Goal: Navigation & Orientation: Find specific page/section

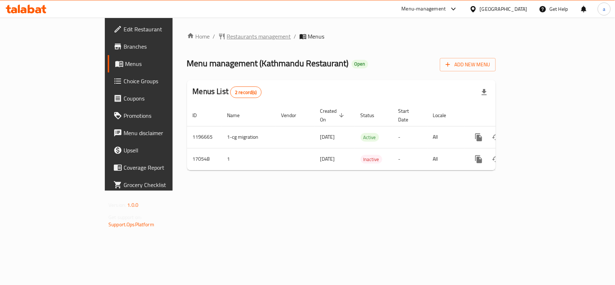
click at [227, 35] on span "Restaurants management" at bounding box center [259, 36] width 64 height 9
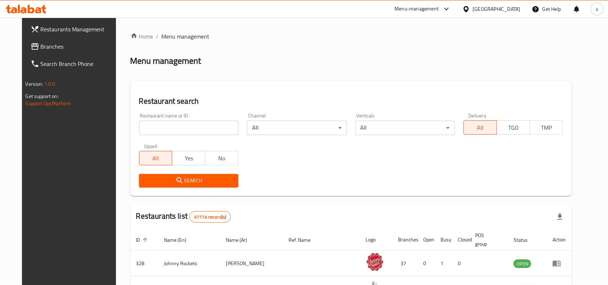
click at [46, 45] on span "Branches" at bounding box center [79, 46] width 77 height 9
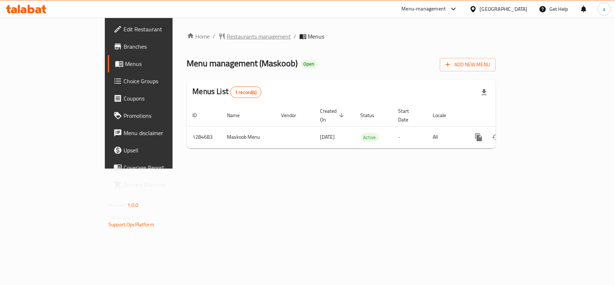
click at [227, 36] on span "Restaurants management" at bounding box center [259, 36] width 64 height 9
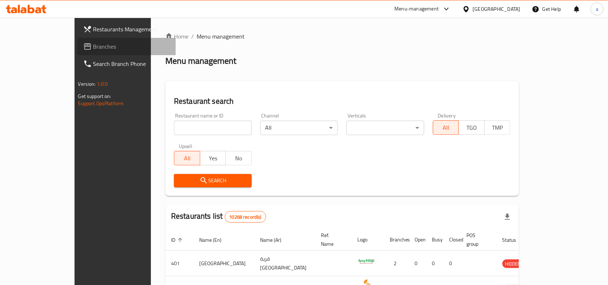
click at [93, 50] on span "Branches" at bounding box center [131, 46] width 77 height 9
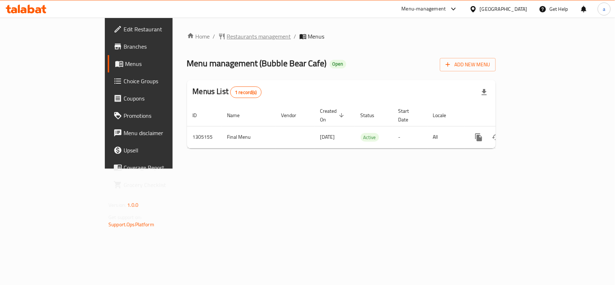
click at [227, 35] on span "Restaurants management" at bounding box center [259, 36] width 64 height 9
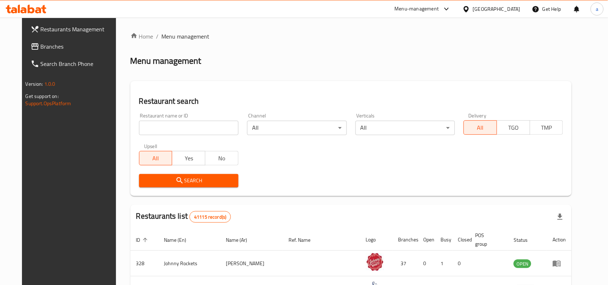
click at [60, 44] on span "Branches" at bounding box center [79, 46] width 77 height 9
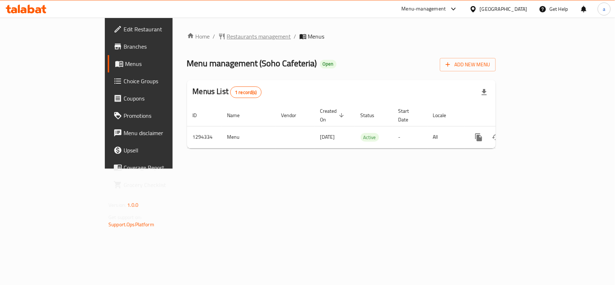
click at [227, 35] on span "Restaurants management" at bounding box center [259, 36] width 64 height 9
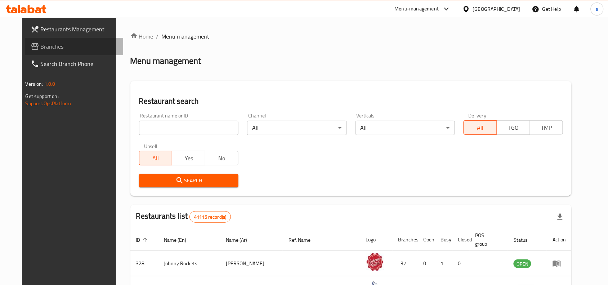
click at [41, 44] on span "Branches" at bounding box center [79, 46] width 77 height 9
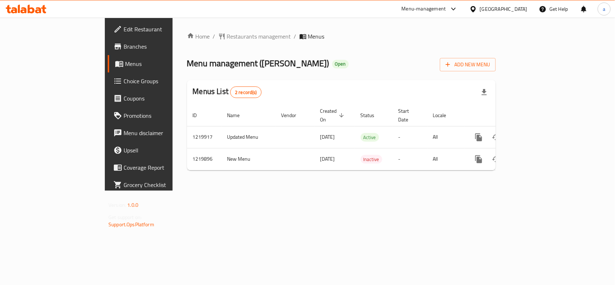
click at [124, 81] on span "Choice Groups" at bounding box center [163, 81] width 78 height 9
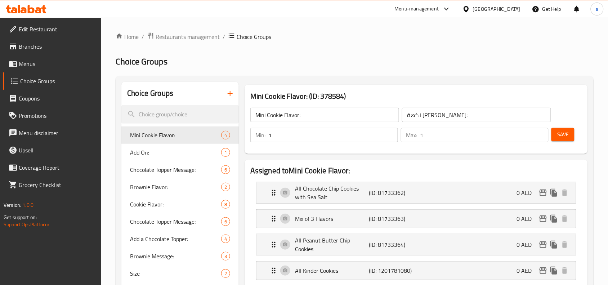
click at [295, 36] on ol "Home / Restaurants management / Choice Groups" at bounding box center [355, 36] width 478 height 9
click at [191, 40] on span "Restaurants management" at bounding box center [188, 36] width 64 height 9
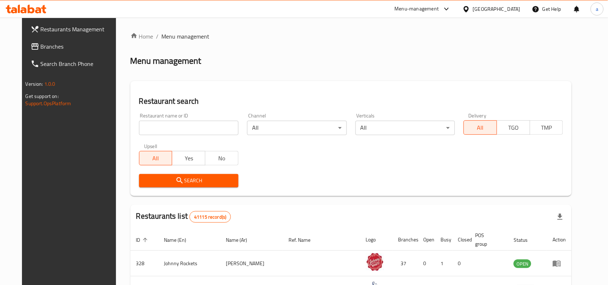
click at [45, 52] on link "Branches" at bounding box center [74, 46] width 99 height 17
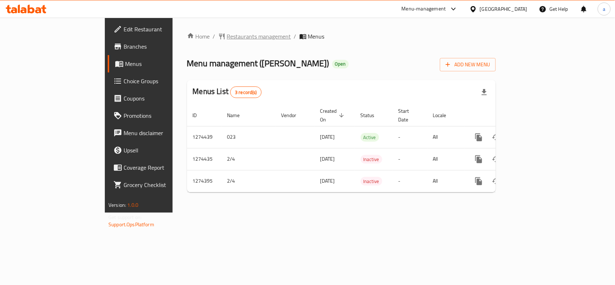
click at [218, 40] on span "breadcrumb" at bounding box center [222, 36] width 9 height 7
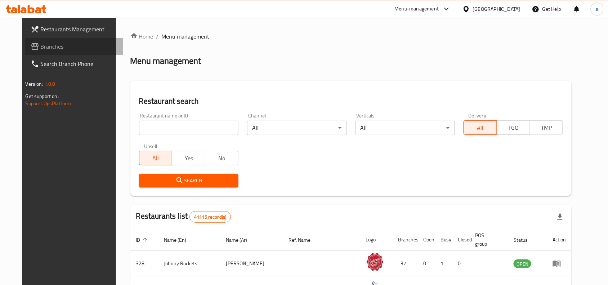
click at [41, 45] on span "Branches" at bounding box center [79, 46] width 77 height 9
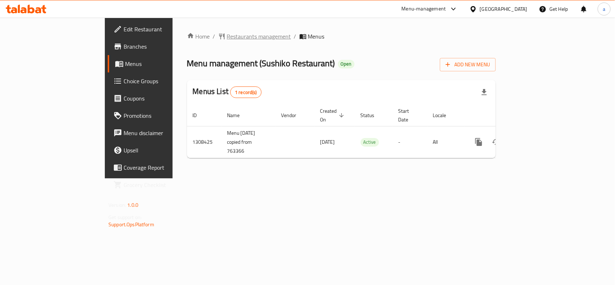
click at [227, 33] on span "Restaurants management" at bounding box center [259, 36] width 64 height 9
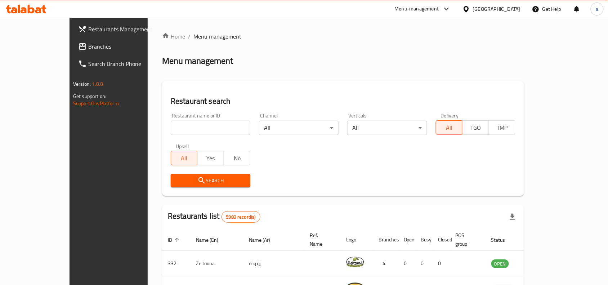
click at [72, 40] on link "Branches" at bounding box center [121, 46] width 99 height 17
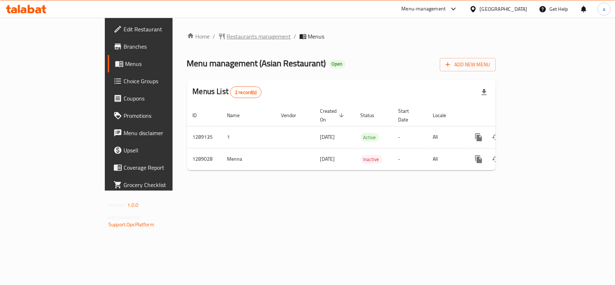
click at [227, 38] on span "Restaurants management" at bounding box center [259, 36] width 64 height 9
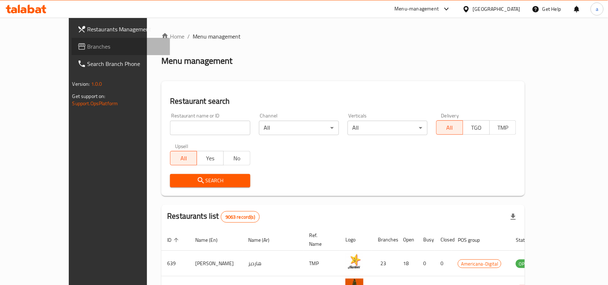
click at [72, 53] on link "Branches" at bounding box center [121, 46] width 99 height 17
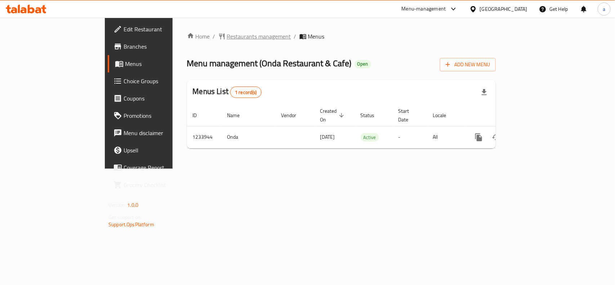
click at [227, 32] on span "Restaurants management" at bounding box center [259, 36] width 64 height 9
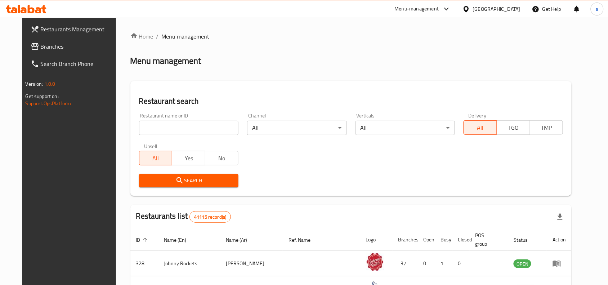
click at [41, 47] on span "Branches" at bounding box center [79, 46] width 77 height 9
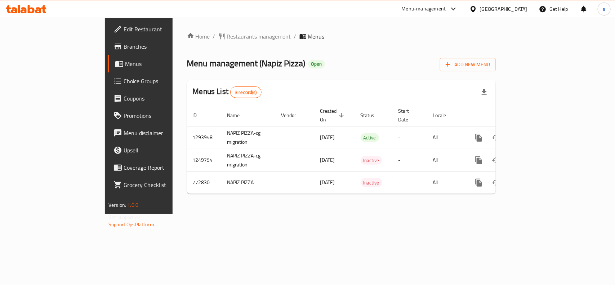
click at [227, 37] on span "Restaurants management" at bounding box center [259, 36] width 64 height 9
click at [124, 78] on span "Choice Groups" at bounding box center [163, 81] width 78 height 9
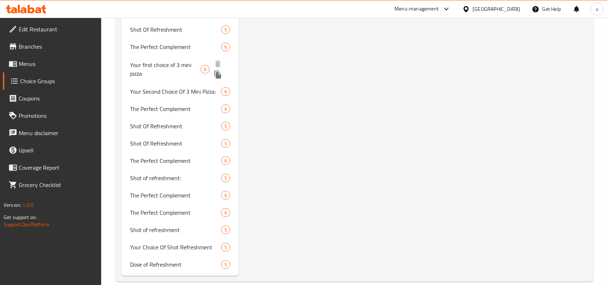
scroll to position [537, 0]
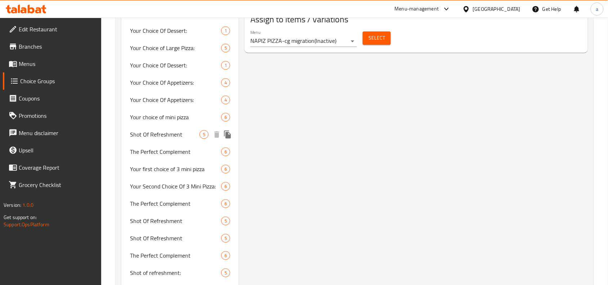
click at [152, 130] on span "Shot Of Refreshment" at bounding box center [165, 134] width 70 height 9
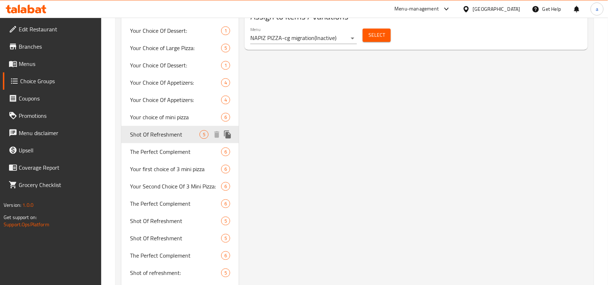
type input "Shot Of Refreshment"
type input "جرعة من الإنتعاش"
type input "0"
type input "5"
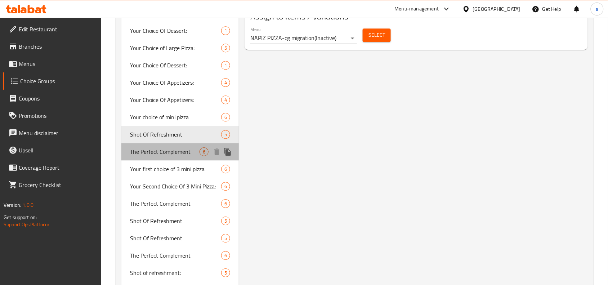
click at [187, 154] on span "The Perfect Complement" at bounding box center [165, 151] width 70 height 9
type input "The Perfect Complement"
type input "التكملة المثالية"
type input "6"
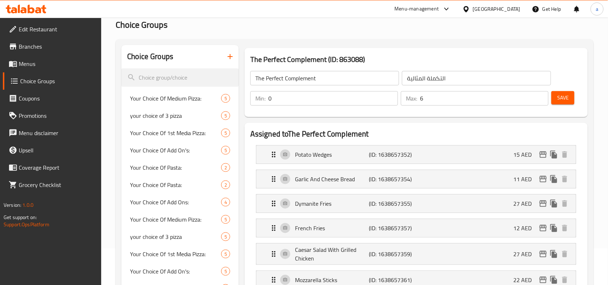
scroll to position [0, 0]
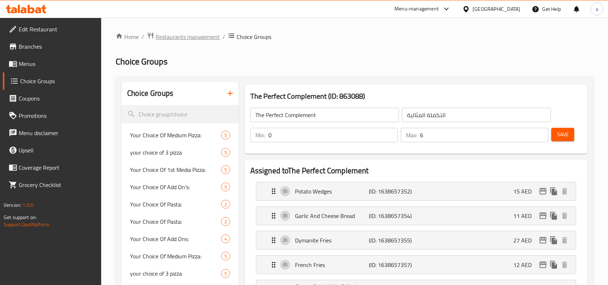
click at [188, 41] on span "Restaurants management" at bounding box center [188, 36] width 64 height 9
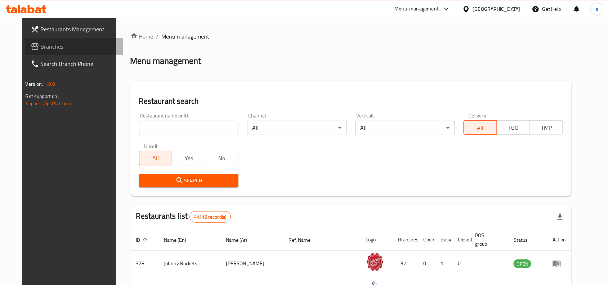
click at [54, 44] on span "Branches" at bounding box center [79, 46] width 77 height 9
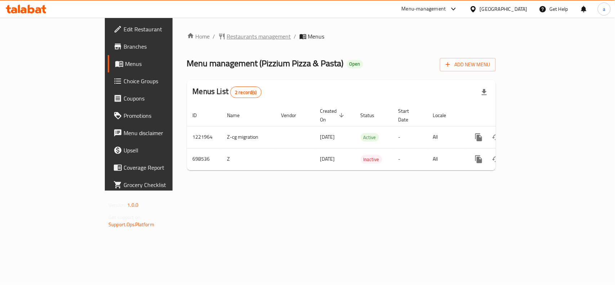
click at [227, 39] on span "Restaurants management" at bounding box center [259, 36] width 64 height 9
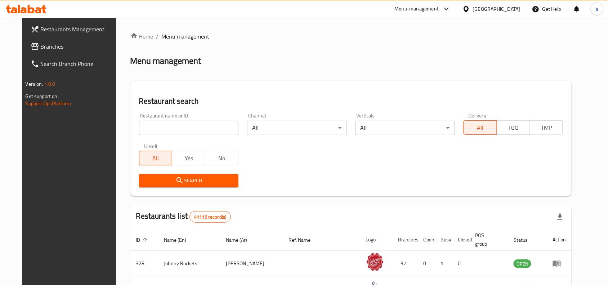
click at [41, 48] on span "Branches" at bounding box center [79, 46] width 77 height 9
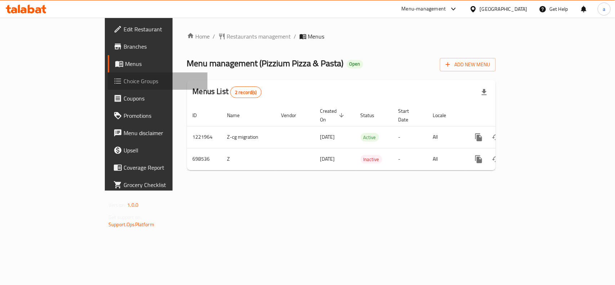
click at [124, 77] on span "Choice Groups" at bounding box center [163, 81] width 78 height 9
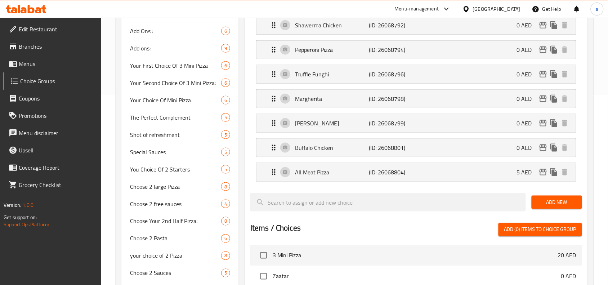
scroll to position [210, 0]
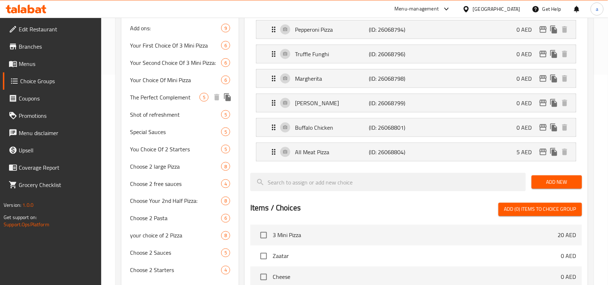
click at [171, 99] on span "The Perfect Complement" at bounding box center [165, 97] width 70 height 9
type input "The Perfect Complement"
type input "التكملة المثالية"
type input "0"
type input "5"
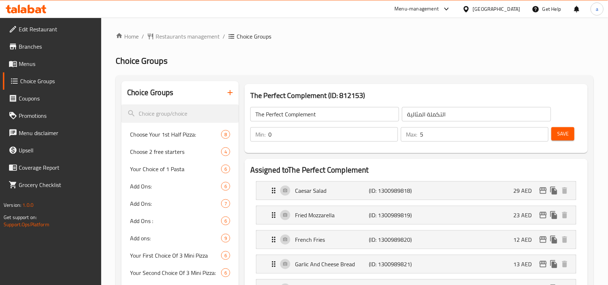
scroll to position [105, 0]
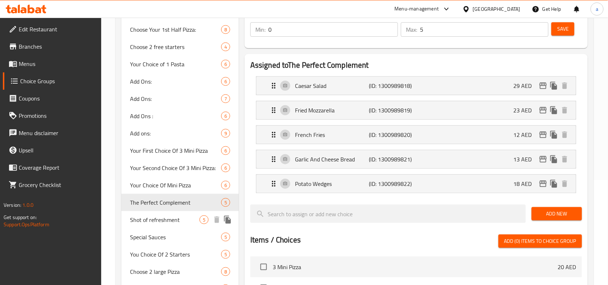
click at [174, 224] on span "Shot of refreshment" at bounding box center [165, 219] width 70 height 9
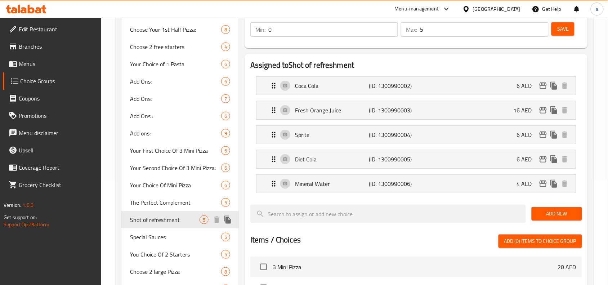
type input "Shot of refreshment"
type input "جرعة من الإنتعاش"
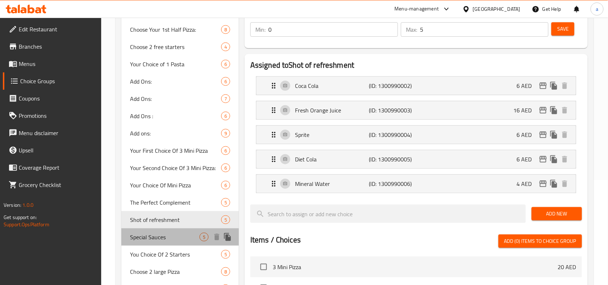
click at [150, 243] on div "Special Sauces 5" at bounding box center [179, 236] width 117 height 17
type input "Special Sauces"
type input "صوصات مميزة"
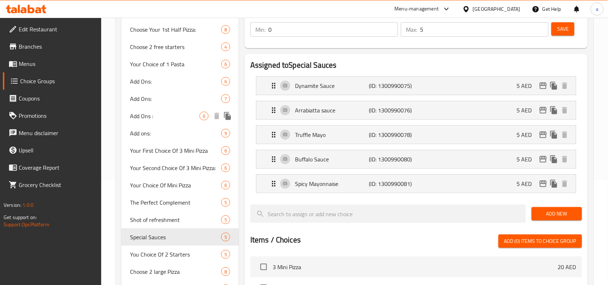
scroll to position [0, 0]
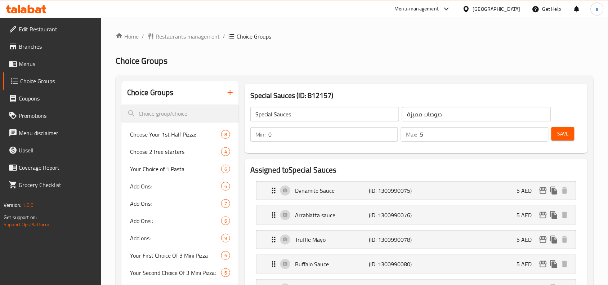
click at [172, 38] on span "Restaurants management" at bounding box center [188, 36] width 64 height 9
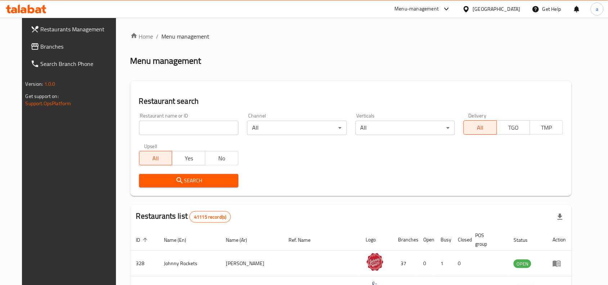
drag, startPoint x: 27, startPoint y: 47, endPoint x: 39, endPoint y: 44, distance: 11.5
click at [41, 47] on span "Branches" at bounding box center [79, 46] width 77 height 9
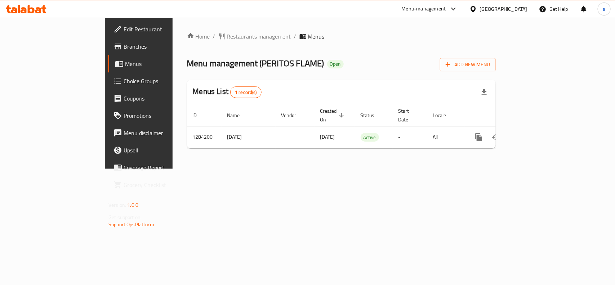
click at [227, 35] on span "Restaurants management" at bounding box center [259, 36] width 64 height 9
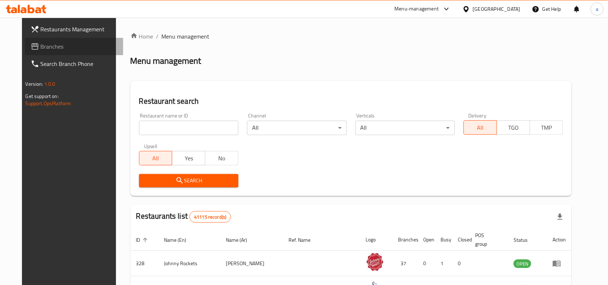
click at [62, 52] on link "Branches" at bounding box center [74, 46] width 99 height 17
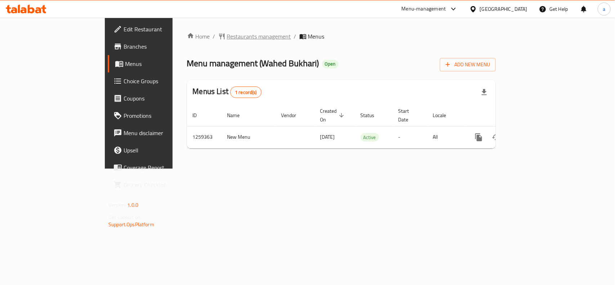
click at [227, 40] on span "Restaurants management" at bounding box center [259, 36] width 64 height 9
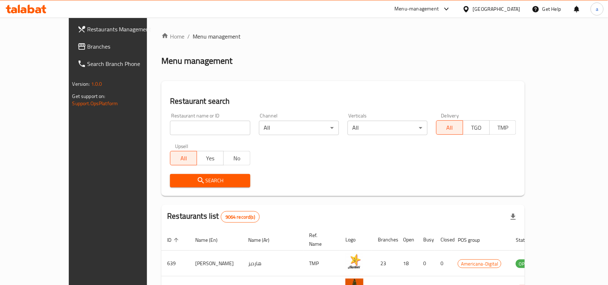
click at [88, 45] on span "Branches" at bounding box center [126, 46] width 77 height 9
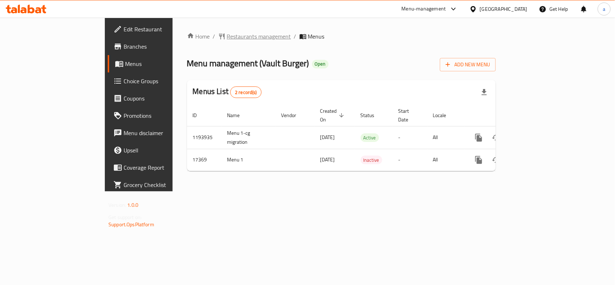
click at [227, 37] on span "Restaurants management" at bounding box center [259, 36] width 64 height 9
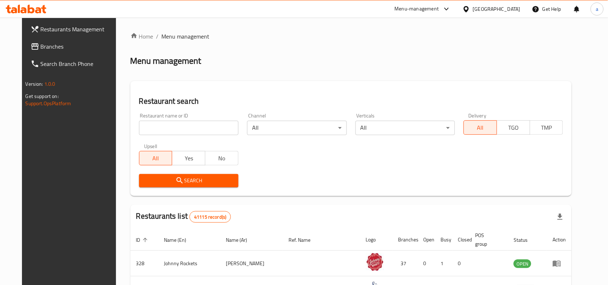
click at [52, 50] on span "Branches" at bounding box center [79, 46] width 77 height 9
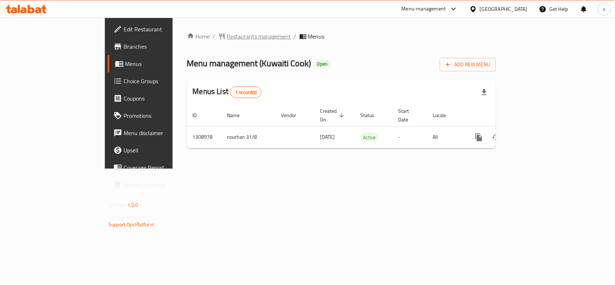
click at [227, 32] on span "Restaurants management" at bounding box center [259, 36] width 64 height 9
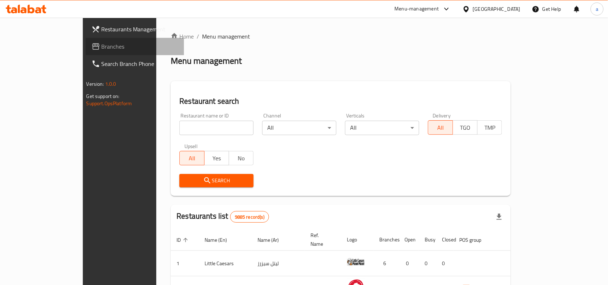
click at [102, 45] on span "Branches" at bounding box center [140, 46] width 77 height 9
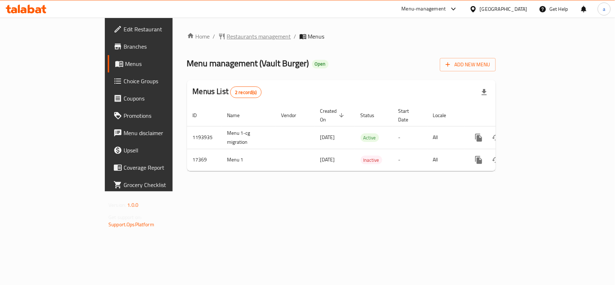
click at [227, 39] on span "Restaurants management" at bounding box center [259, 36] width 64 height 9
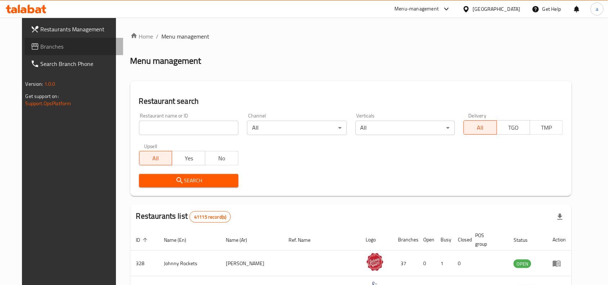
click at [60, 49] on span "Branches" at bounding box center [79, 46] width 77 height 9
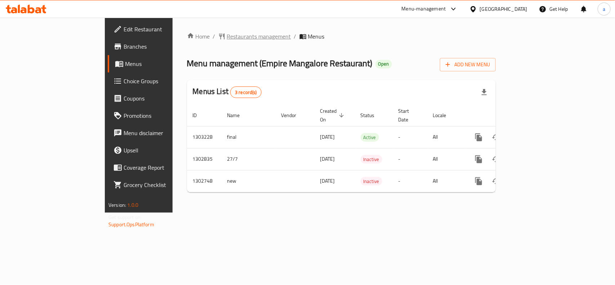
click at [227, 36] on span "Restaurants management" at bounding box center [259, 36] width 64 height 9
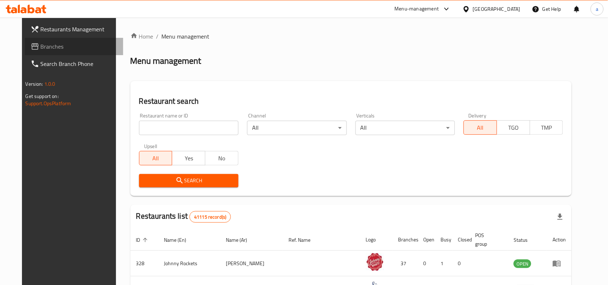
click at [59, 53] on link "Branches" at bounding box center [74, 46] width 99 height 17
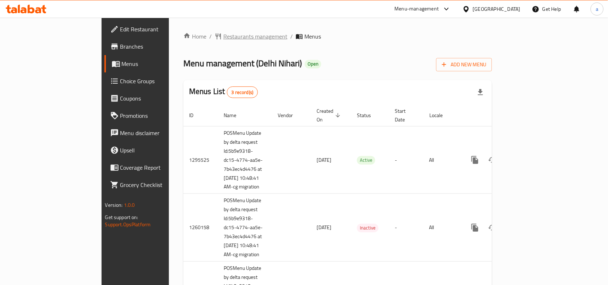
click at [223, 35] on span "Restaurants management" at bounding box center [255, 36] width 64 height 9
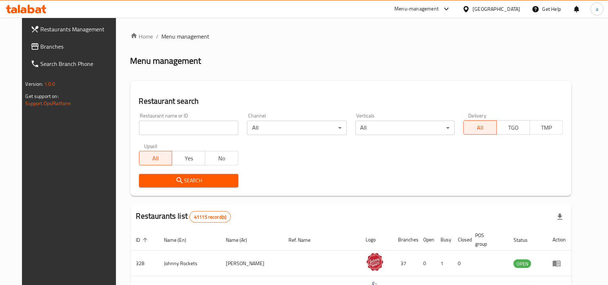
click at [179, 125] on input "search" at bounding box center [188, 128] width 99 height 14
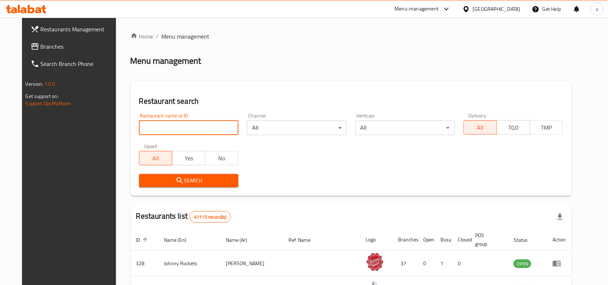
paste input "12616"
type input "12616"
click button "Search" at bounding box center [188, 180] width 99 height 13
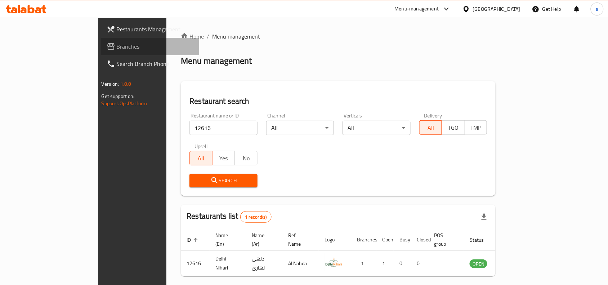
click at [117, 42] on span "Branches" at bounding box center [155, 46] width 77 height 9
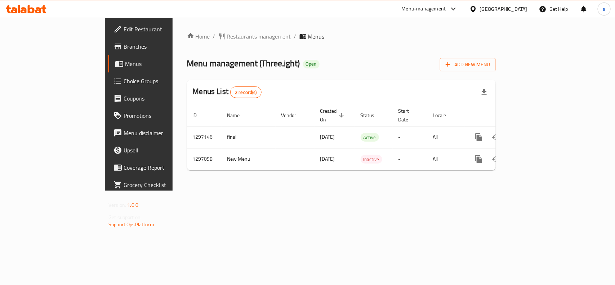
click at [227, 39] on span "Restaurants management" at bounding box center [259, 36] width 64 height 9
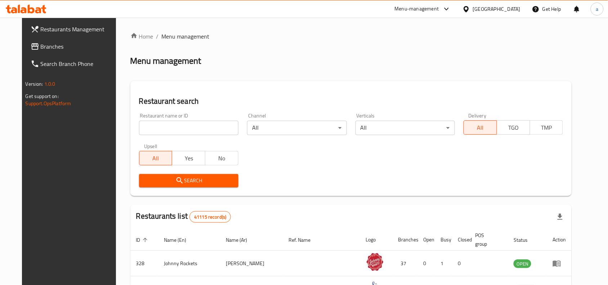
click at [41, 49] on span "Branches" at bounding box center [79, 46] width 77 height 9
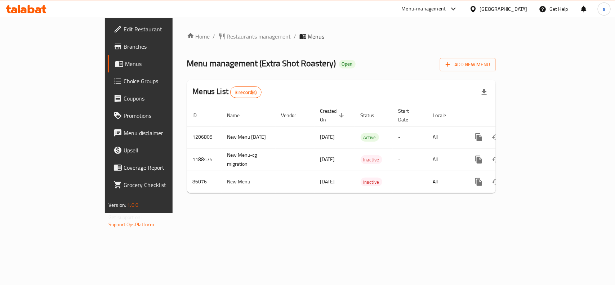
click at [227, 38] on span "Restaurants management" at bounding box center [259, 36] width 64 height 9
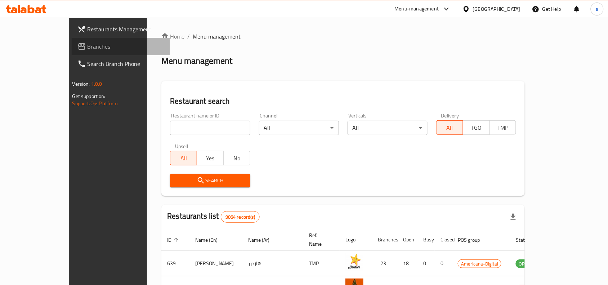
click at [88, 42] on span "Branches" at bounding box center [126, 46] width 77 height 9
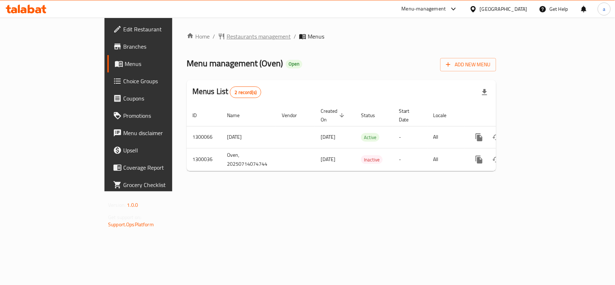
click at [227, 35] on span "Restaurants management" at bounding box center [259, 36] width 64 height 9
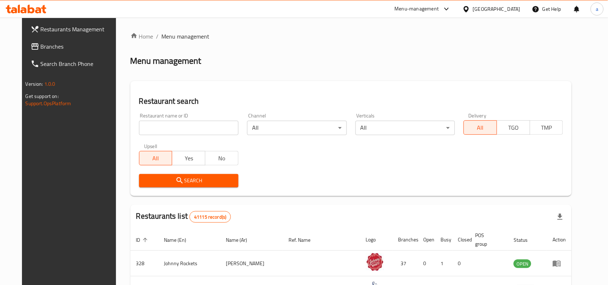
click at [41, 44] on span "Branches" at bounding box center [79, 46] width 77 height 9
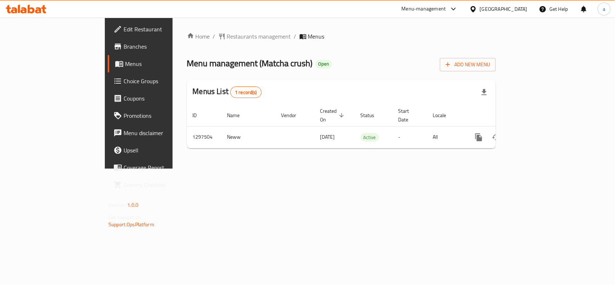
click at [178, 30] on div "Home / Restaurants management / Menus Menu management ( Matcha crush ) Open Add…" at bounding box center [342, 93] width 338 height 151
click at [227, 38] on span "Restaurants management" at bounding box center [259, 36] width 64 height 9
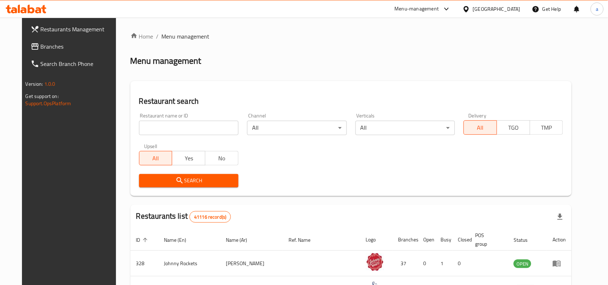
click at [44, 49] on span "Branches" at bounding box center [79, 46] width 77 height 9
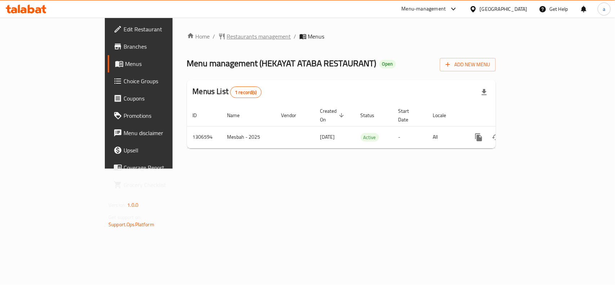
click at [227, 36] on span "Restaurants management" at bounding box center [259, 36] width 64 height 9
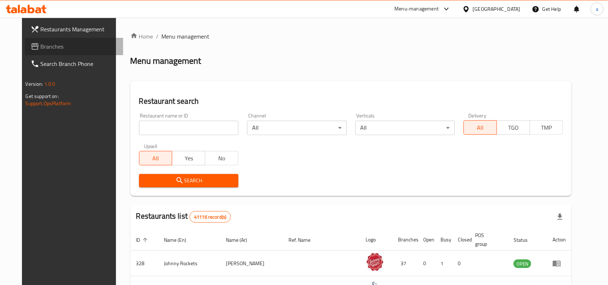
click at [57, 48] on span "Branches" at bounding box center [79, 46] width 77 height 9
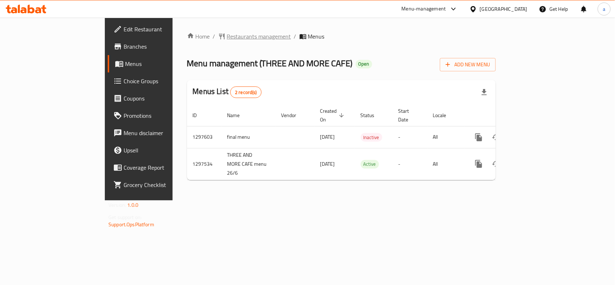
click at [227, 40] on span "Restaurants management" at bounding box center [259, 36] width 64 height 9
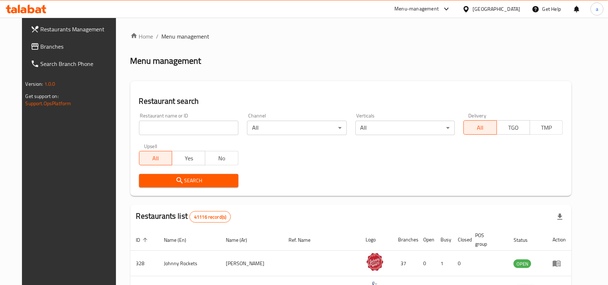
click at [53, 48] on span "Branches" at bounding box center [79, 46] width 77 height 9
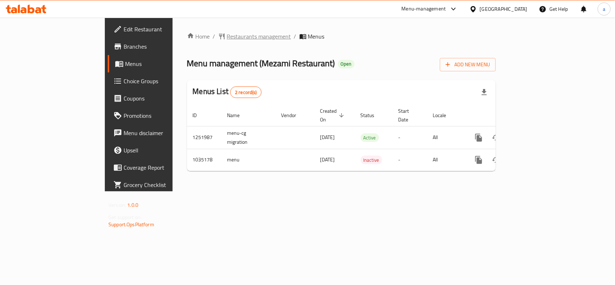
click at [227, 40] on span "Restaurants management" at bounding box center [259, 36] width 64 height 9
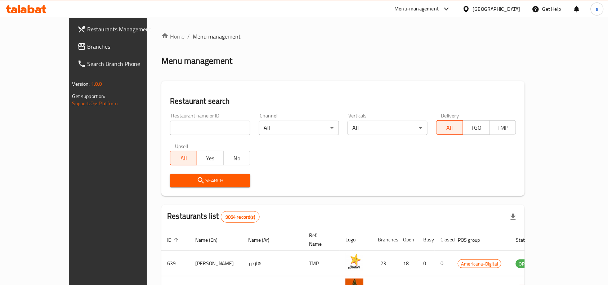
click at [88, 49] on span "Branches" at bounding box center [126, 46] width 77 height 9
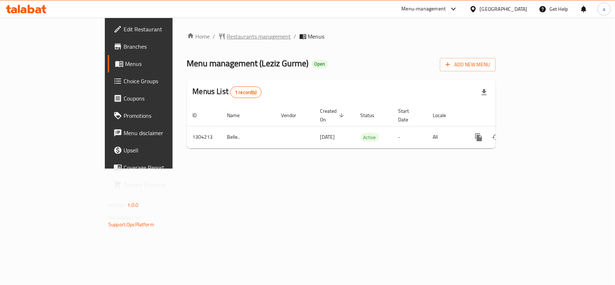
click at [227, 39] on span "Restaurants management" at bounding box center [259, 36] width 64 height 9
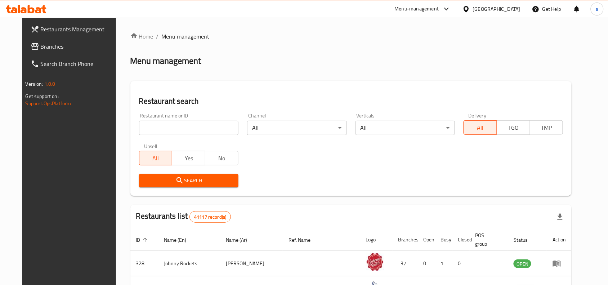
click at [41, 49] on span "Branches" at bounding box center [79, 46] width 77 height 9
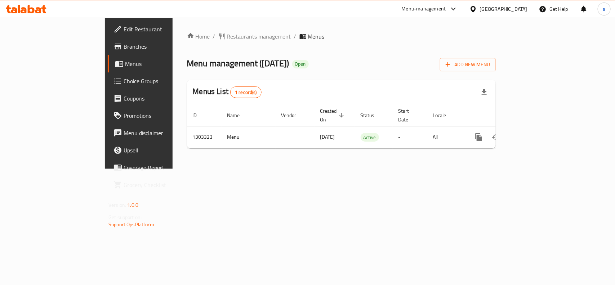
click at [227, 35] on span "Restaurants management" at bounding box center [259, 36] width 64 height 9
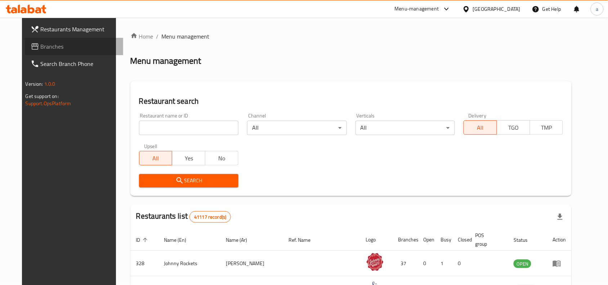
click at [44, 50] on span "Branches" at bounding box center [79, 46] width 77 height 9
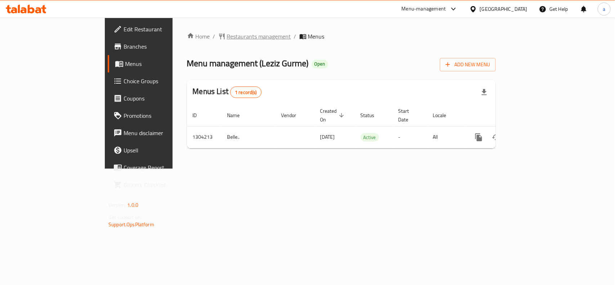
click at [227, 40] on span "Restaurants management" at bounding box center [259, 36] width 64 height 9
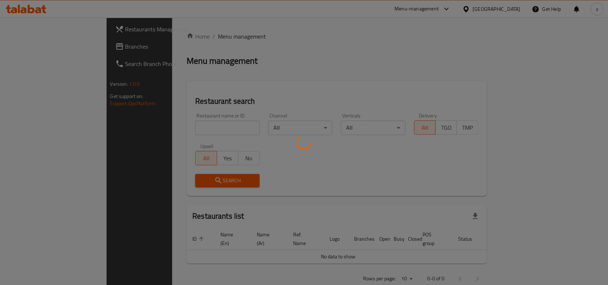
click at [26, 48] on div at bounding box center [304, 142] width 608 height 285
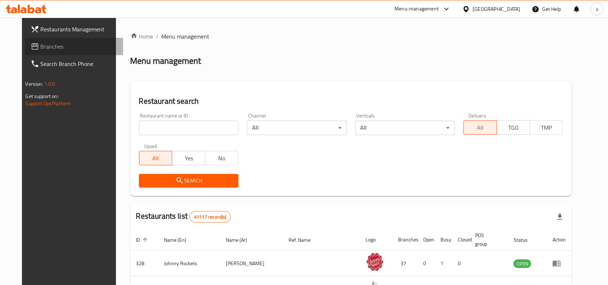
click at [41, 48] on span "Branches" at bounding box center [79, 46] width 77 height 9
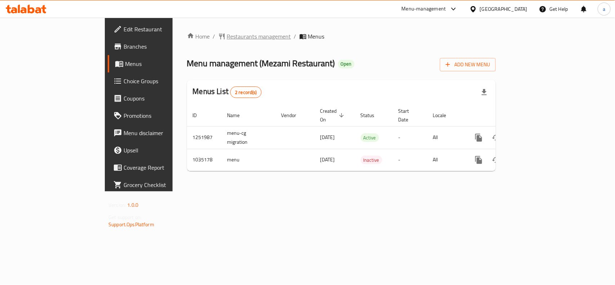
click at [227, 38] on span "Restaurants management" at bounding box center [259, 36] width 64 height 9
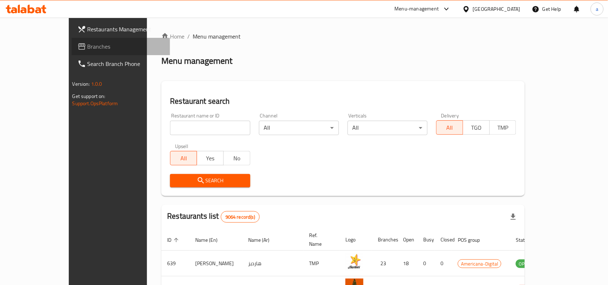
click at [88, 49] on span "Branches" at bounding box center [126, 46] width 77 height 9
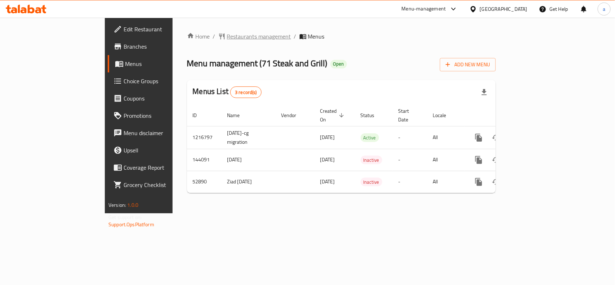
click at [227, 39] on span "Restaurants management" at bounding box center [259, 36] width 64 height 9
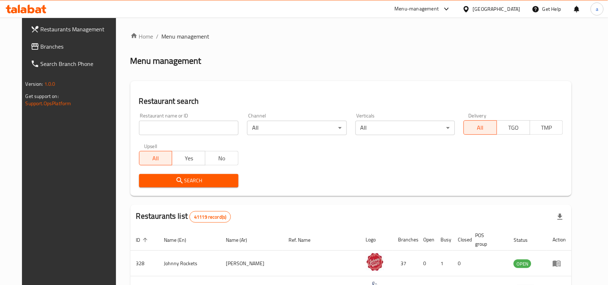
click at [45, 50] on span "Branches" at bounding box center [79, 46] width 77 height 9
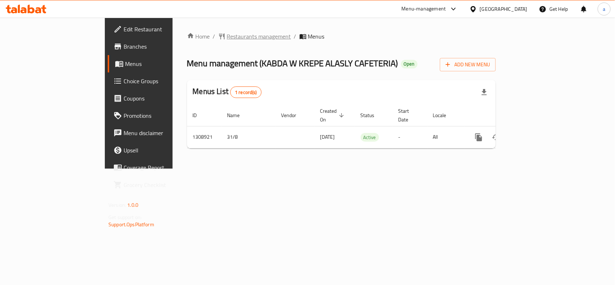
click at [227, 37] on span "Restaurants management" at bounding box center [259, 36] width 64 height 9
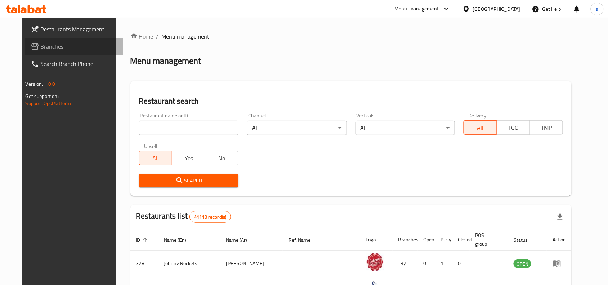
click at [41, 50] on span "Branches" at bounding box center [79, 46] width 77 height 9
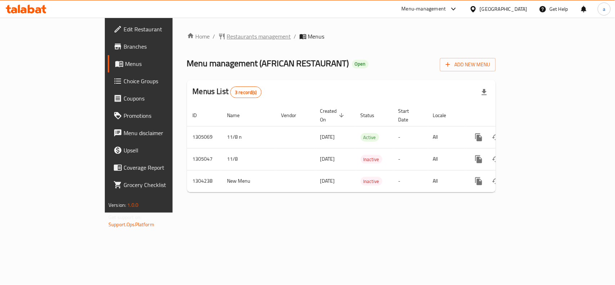
click at [227, 37] on span "Restaurants management" at bounding box center [259, 36] width 64 height 9
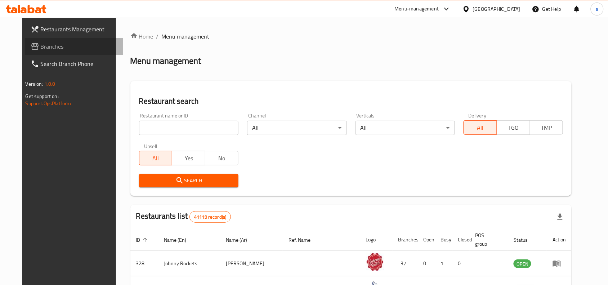
click at [46, 47] on span "Branches" at bounding box center [79, 46] width 77 height 9
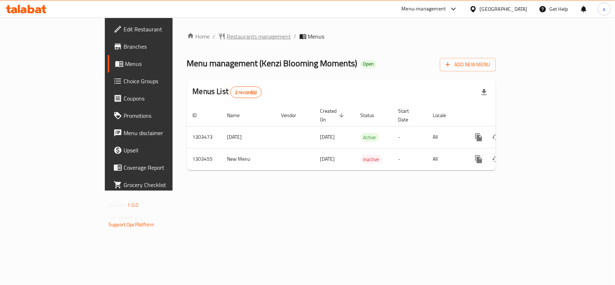
click at [227, 40] on span "Restaurants management" at bounding box center [259, 36] width 64 height 9
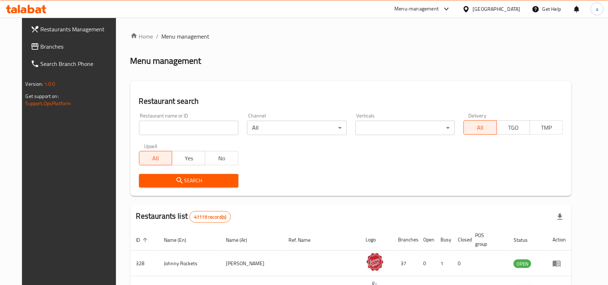
click at [41, 49] on span "Branches" at bounding box center [79, 46] width 77 height 9
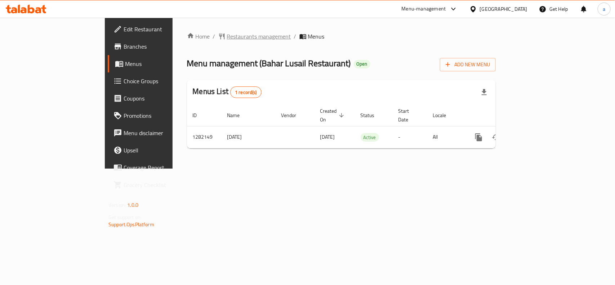
click at [227, 35] on span "Restaurants management" at bounding box center [259, 36] width 64 height 9
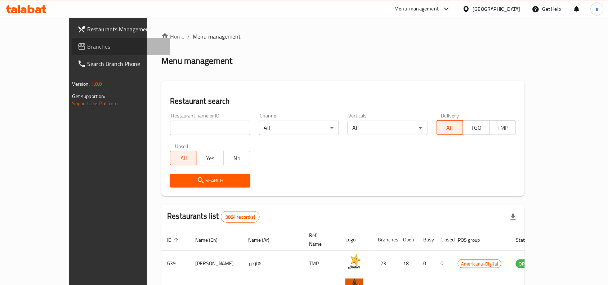
click at [72, 40] on link "Branches" at bounding box center [121, 46] width 99 height 17
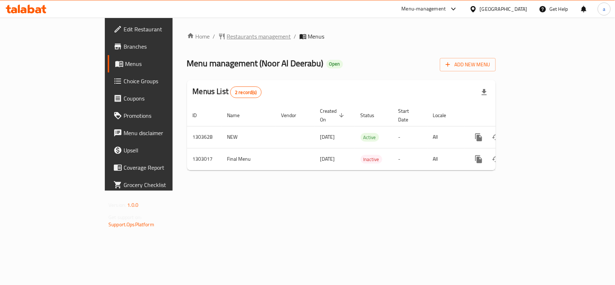
click at [227, 35] on span "Restaurants management" at bounding box center [259, 36] width 64 height 9
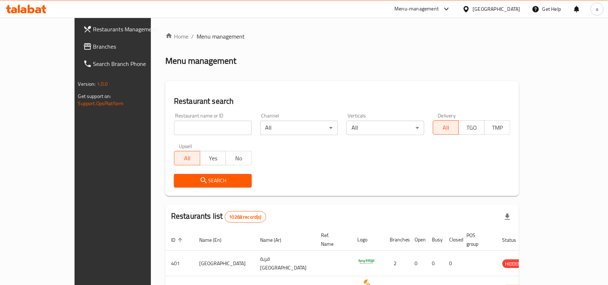
click at [93, 48] on span "Branches" at bounding box center [131, 46] width 77 height 9
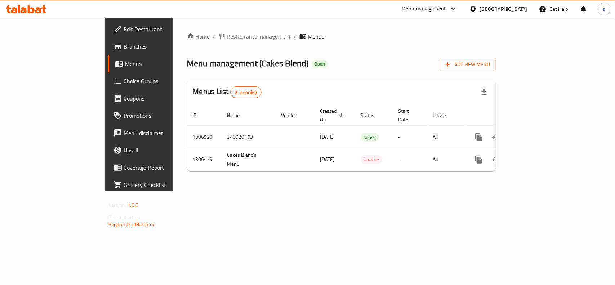
click at [227, 37] on span "Restaurants management" at bounding box center [259, 36] width 64 height 9
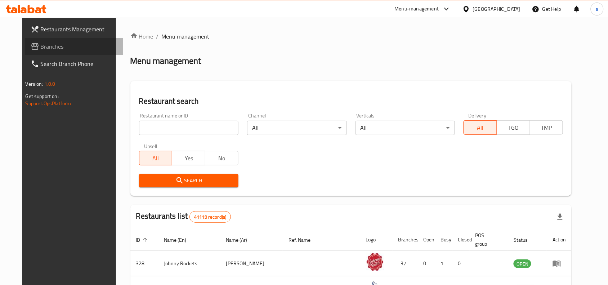
click at [41, 48] on span "Branches" at bounding box center [79, 46] width 77 height 9
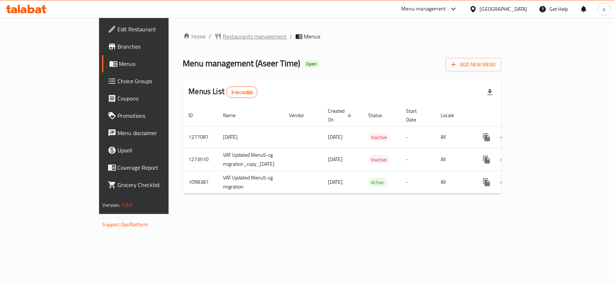
click at [223, 35] on span "Restaurants management" at bounding box center [255, 36] width 64 height 9
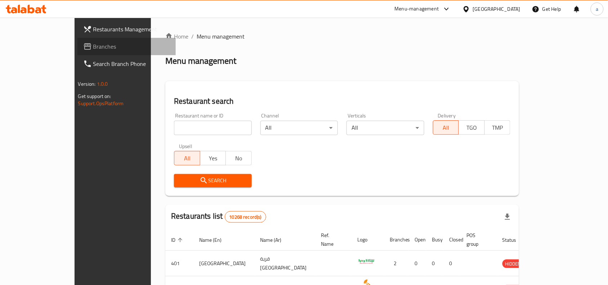
click at [93, 47] on span "Branches" at bounding box center [131, 46] width 77 height 9
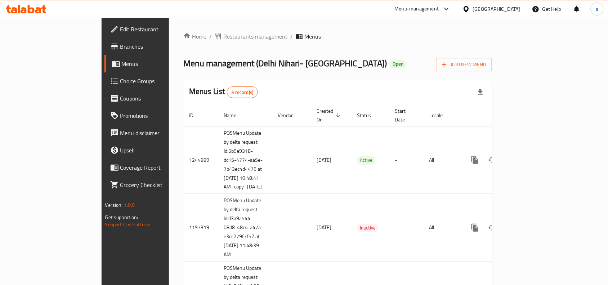
click at [223, 39] on span "Restaurants management" at bounding box center [255, 36] width 64 height 9
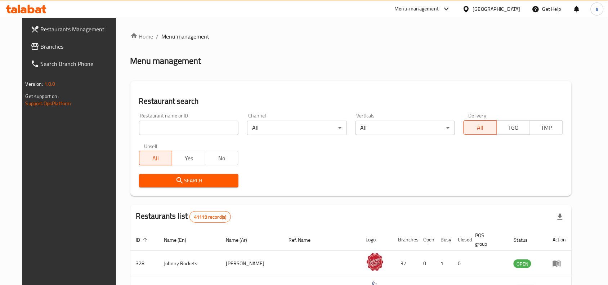
click at [175, 121] on input "search" at bounding box center [188, 128] width 99 height 14
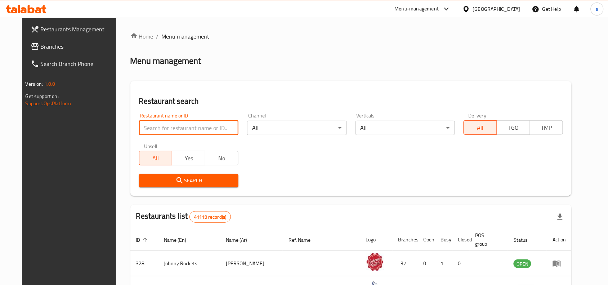
paste input "12525"
type input "12525"
click button "Search" at bounding box center [188, 180] width 99 height 13
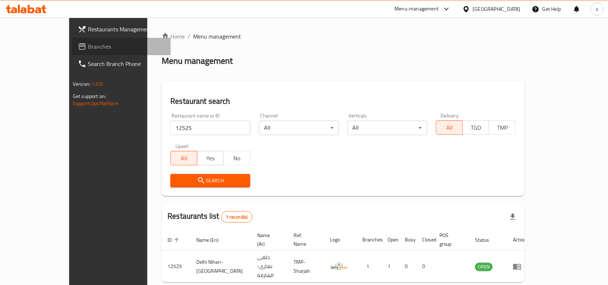
click at [72, 53] on link "Branches" at bounding box center [121, 46] width 99 height 17
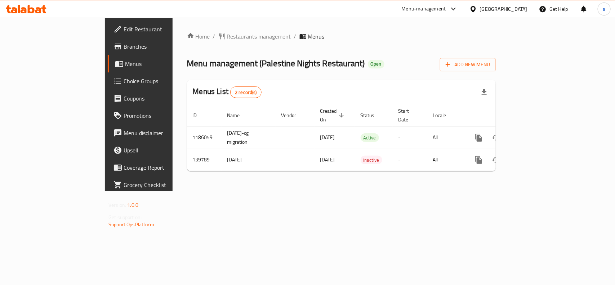
click at [227, 35] on span "Restaurants management" at bounding box center [259, 36] width 64 height 9
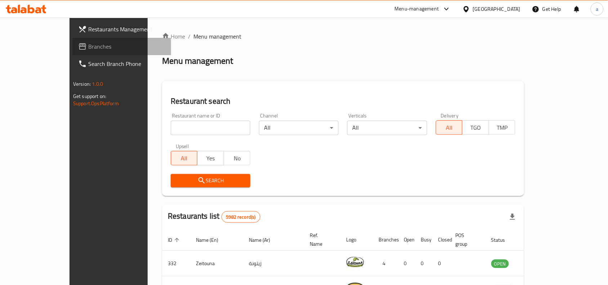
click at [88, 44] on span "Branches" at bounding box center [126, 46] width 77 height 9
